Goal: Navigation & Orientation: Find specific page/section

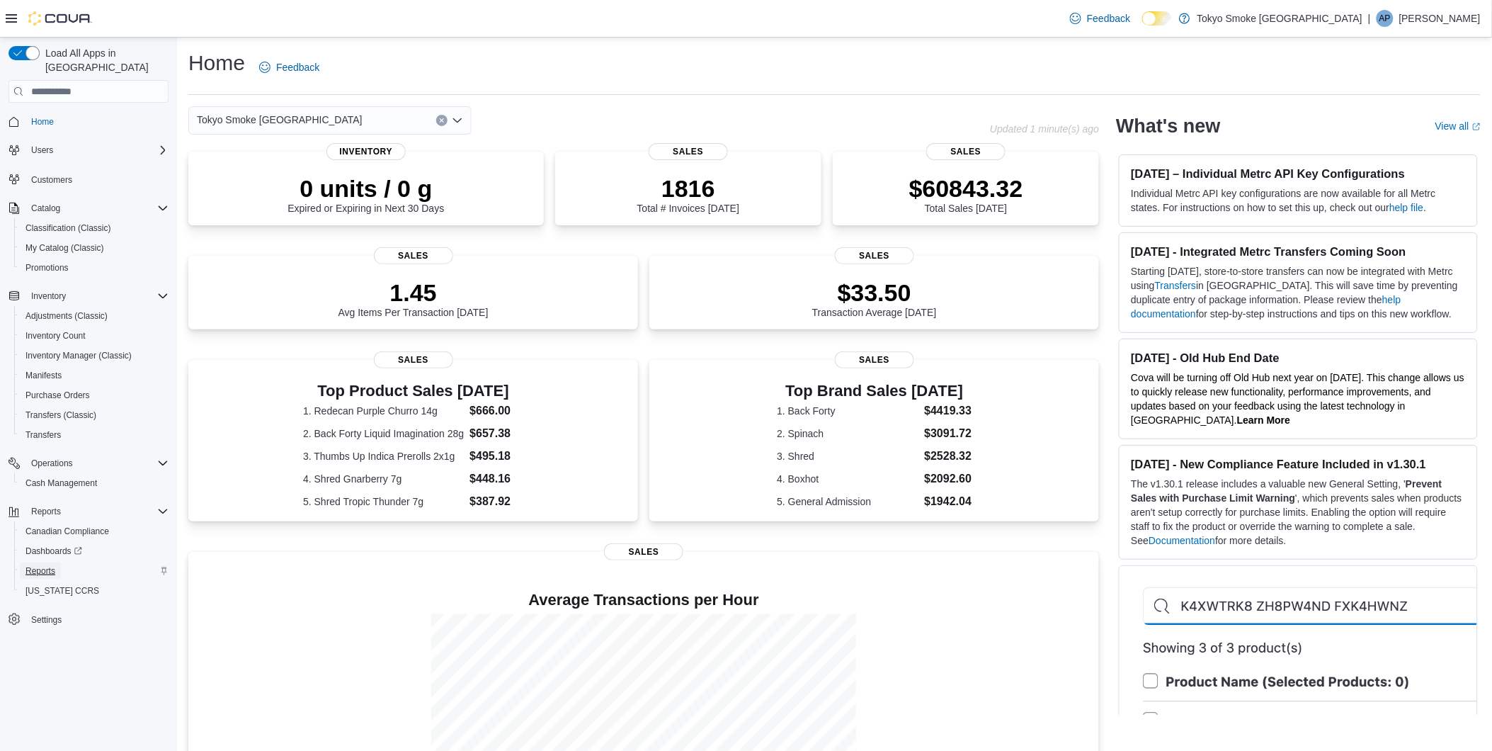
click at [57, 562] on link "Reports" at bounding box center [40, 570] width 41 height 17
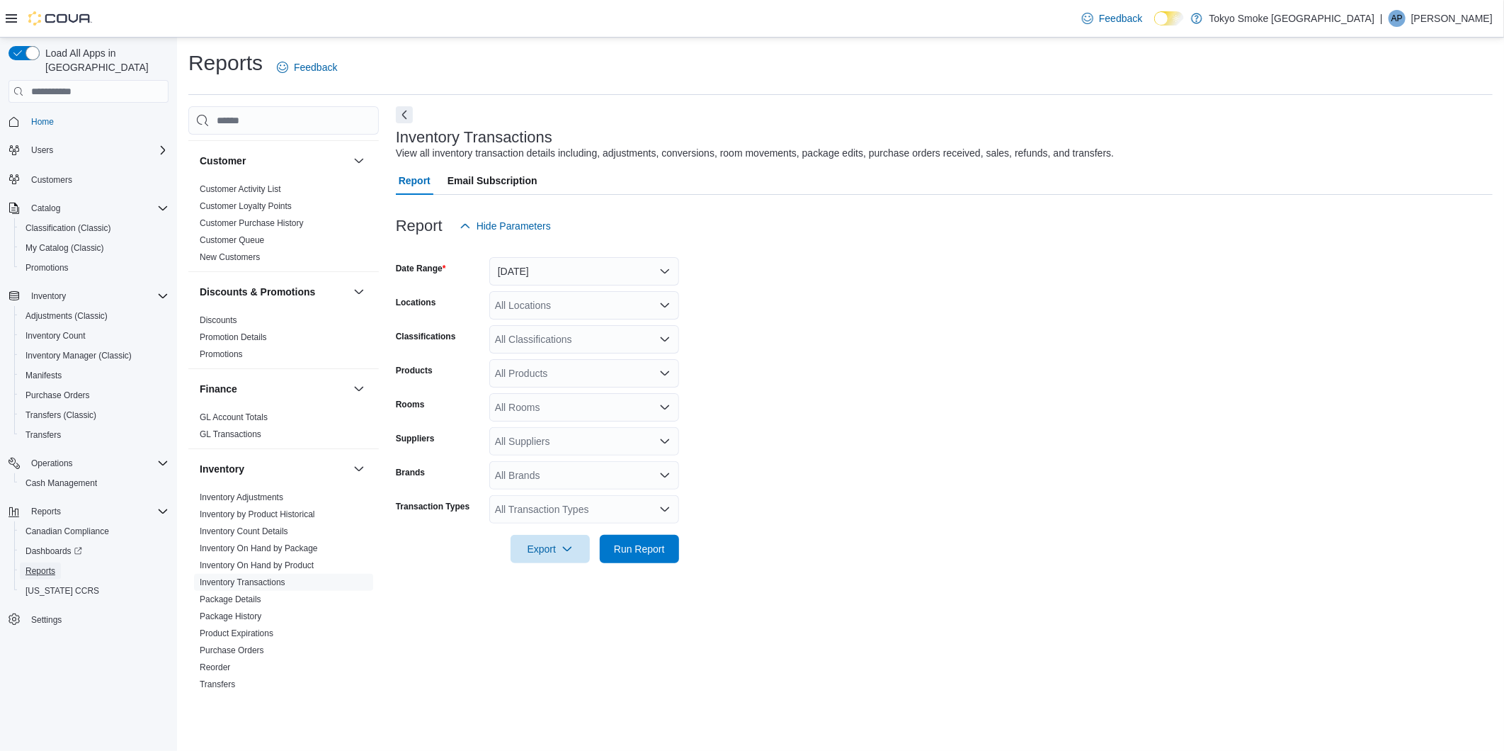
scroll to position [285, 0]
